Goal: Subscribe to service/newsletter

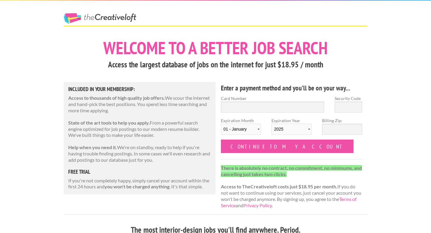
click at [90, 69] on h3 "Access the largest database of jobs on the internet for just $18.95 / month" at bounding box center [216, 64] width 304 height 11
click at [89, 14] on link "The Creative Loft" at bounding box center [100, 18] width 72 height 11
click at [107, 18] on link "The Creative Loft" at bounding box center [100, 18] width 72 height 11
